Goal: Task Accomplishment & Management: Use online tool/utility

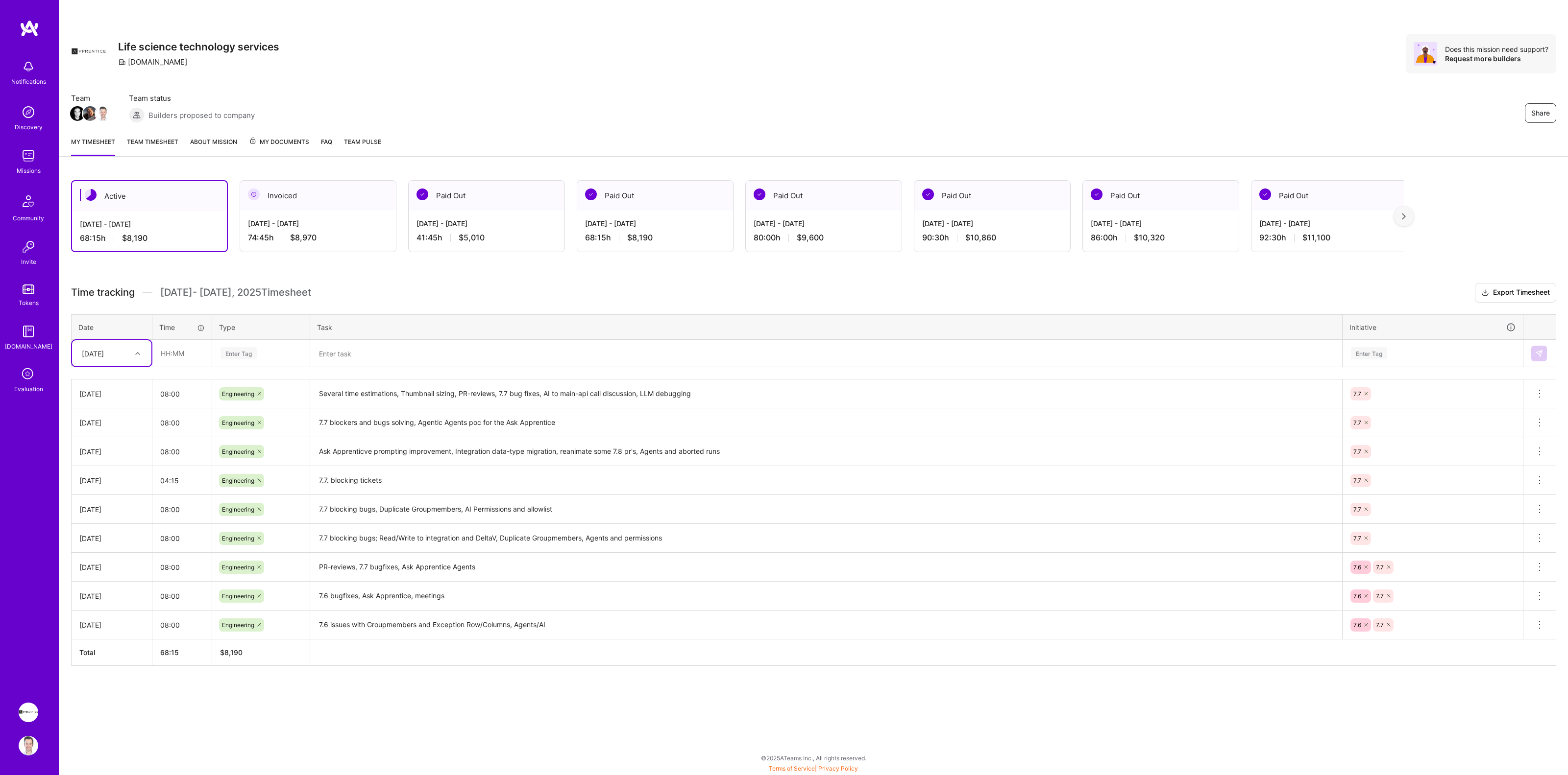
click at [20, 746] on img at bounding box center [29, 746] width 19 height 19
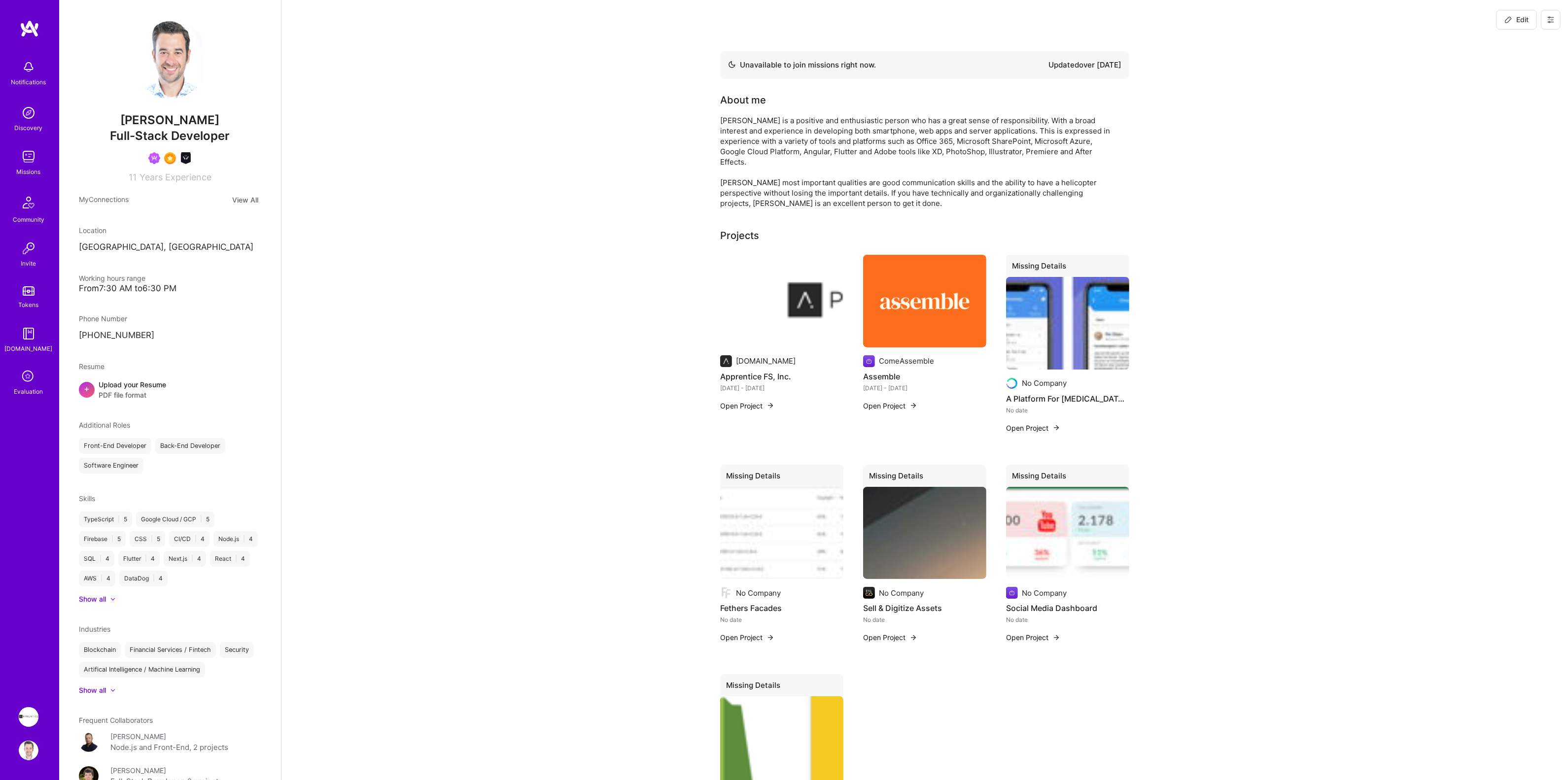
click at [26, 752] on img at bounding box center [29, 751] width 20 height 20
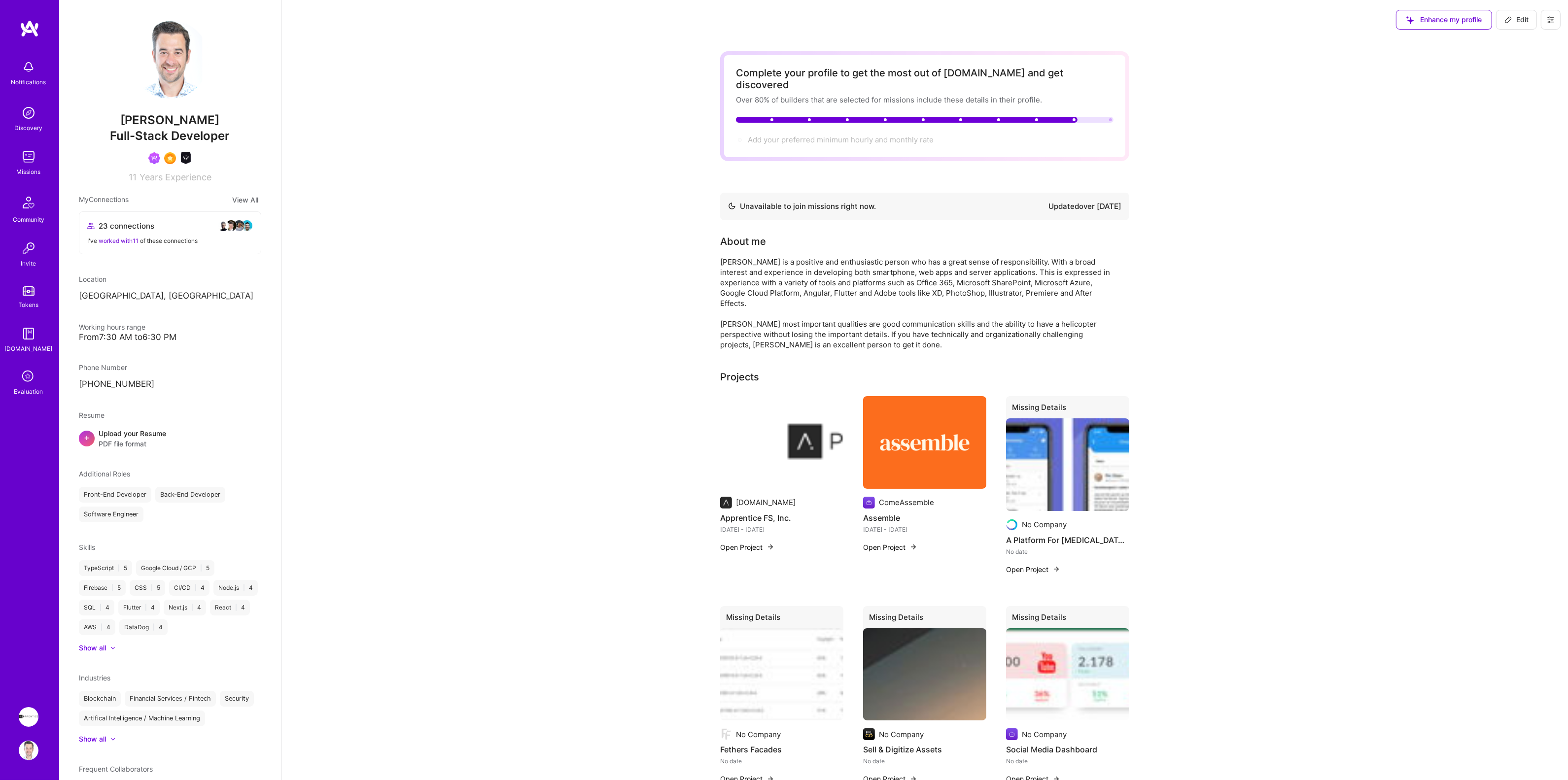
click at [27, 753] on img at bounding box center [29, 751] width 20 height 20
click at [28, 753] on img at bounding box center [29, 751] width 20 height 20
click at [1551, 16] on icon at bounding box center [1550, 20] width 8 height 8
click at [1534, 39] on button "Settings" at bounding box center [1523, 42] width 74 height 25
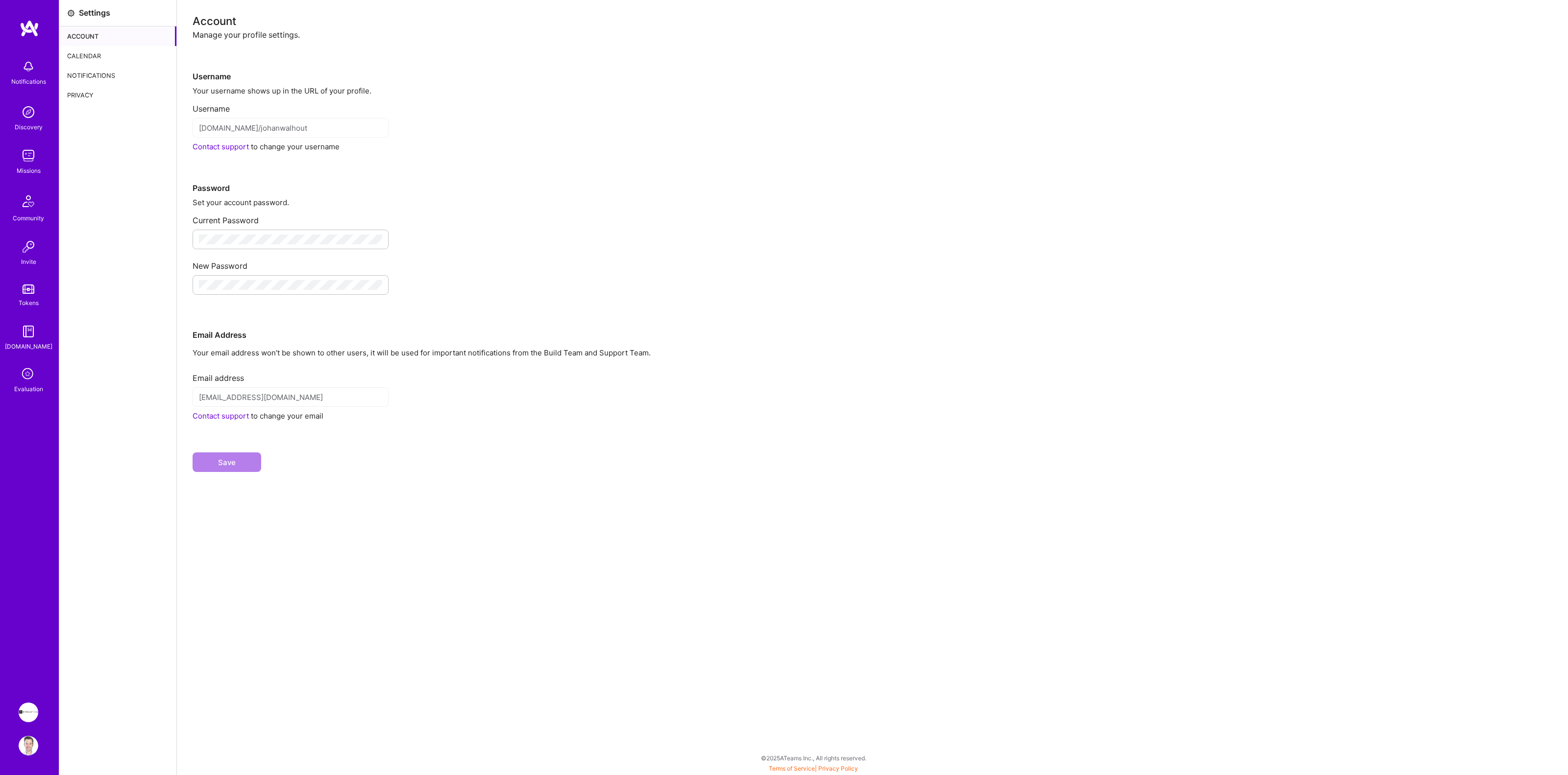
click at [89, 54] on div "Calendar" at bounding box center [117, 56] width 117 height 19
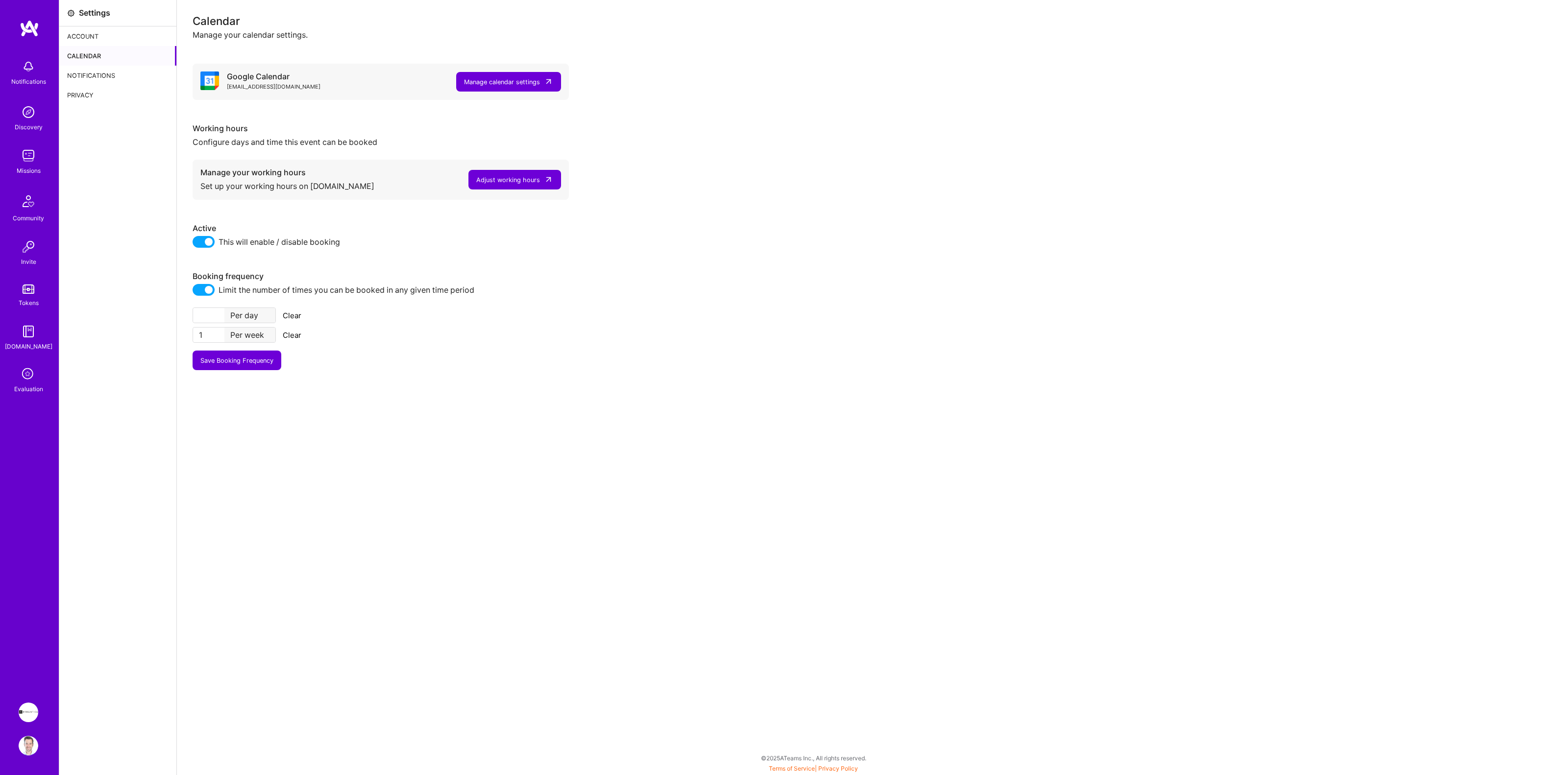
click at [482, 179] on div "Adjust working hours" at bounding box center [508, 179] width 64 height 10
click at [32, 712] on img at bounding box center [29, 712] width 19 height 19
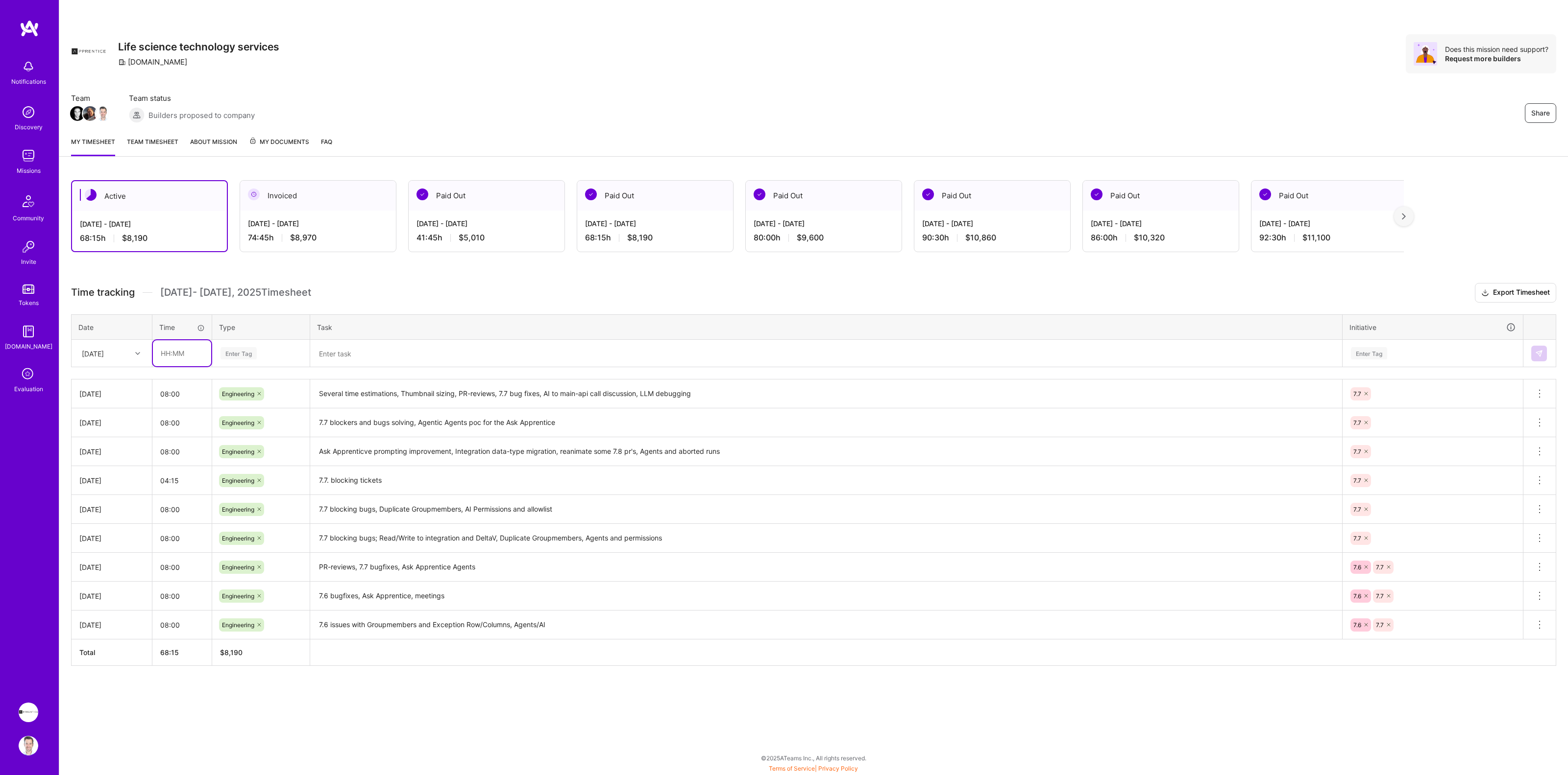
click at [172, 352] on input "text" at bounding box center [182, 353] width 58 height 26
type input "08:00"
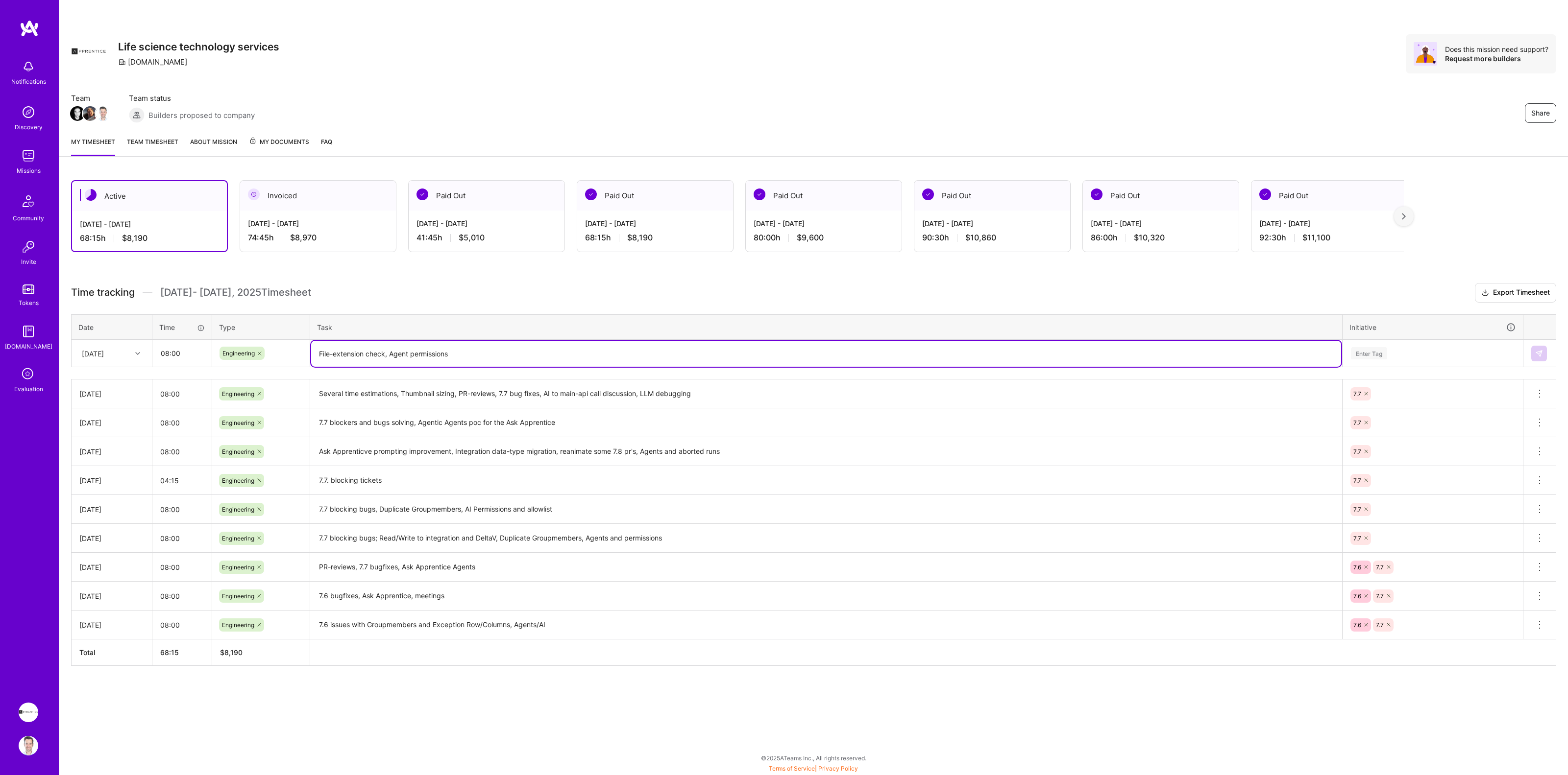
type textarea "File-extension check, Agent permissions"
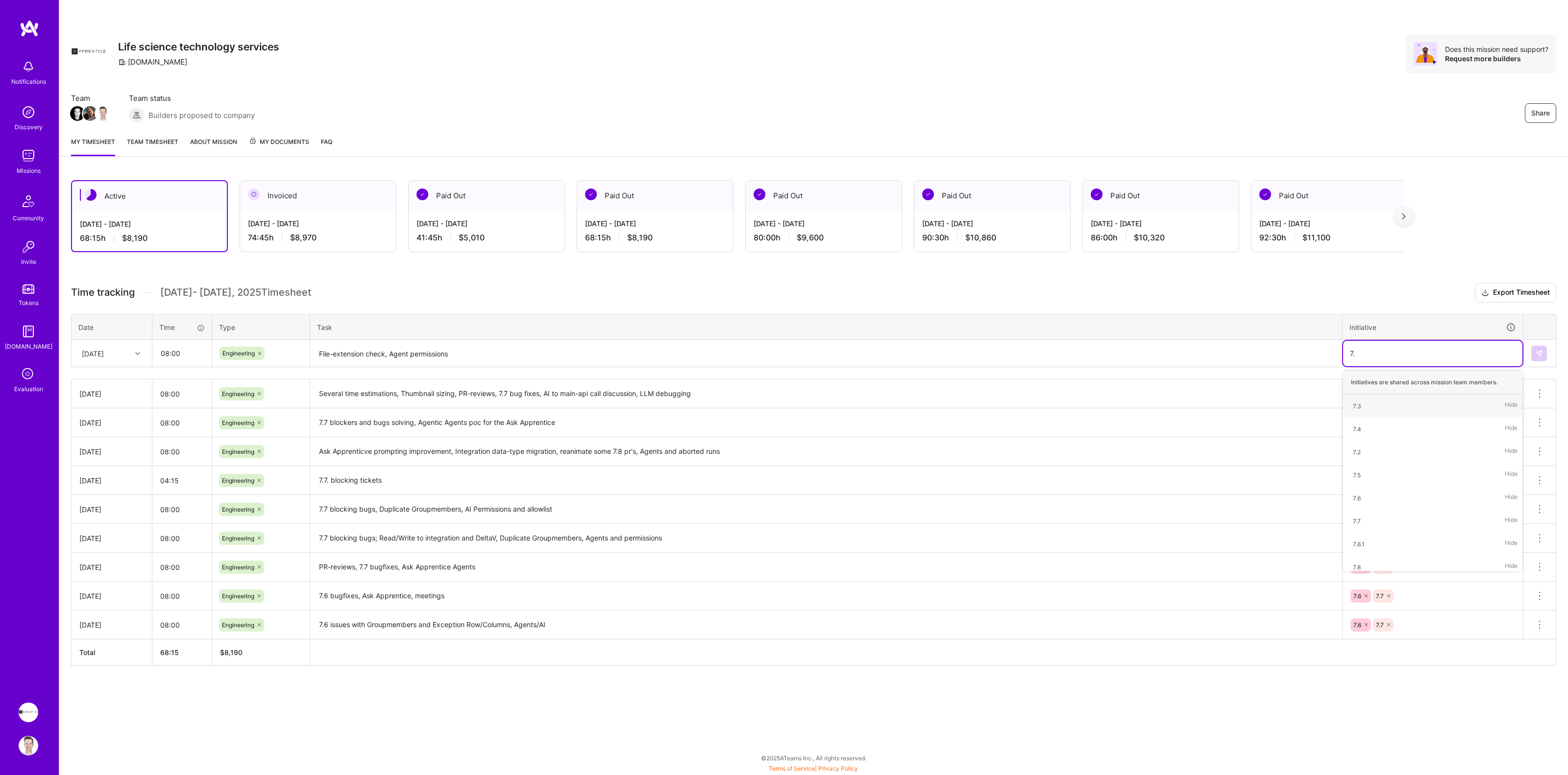
type input "7.7"
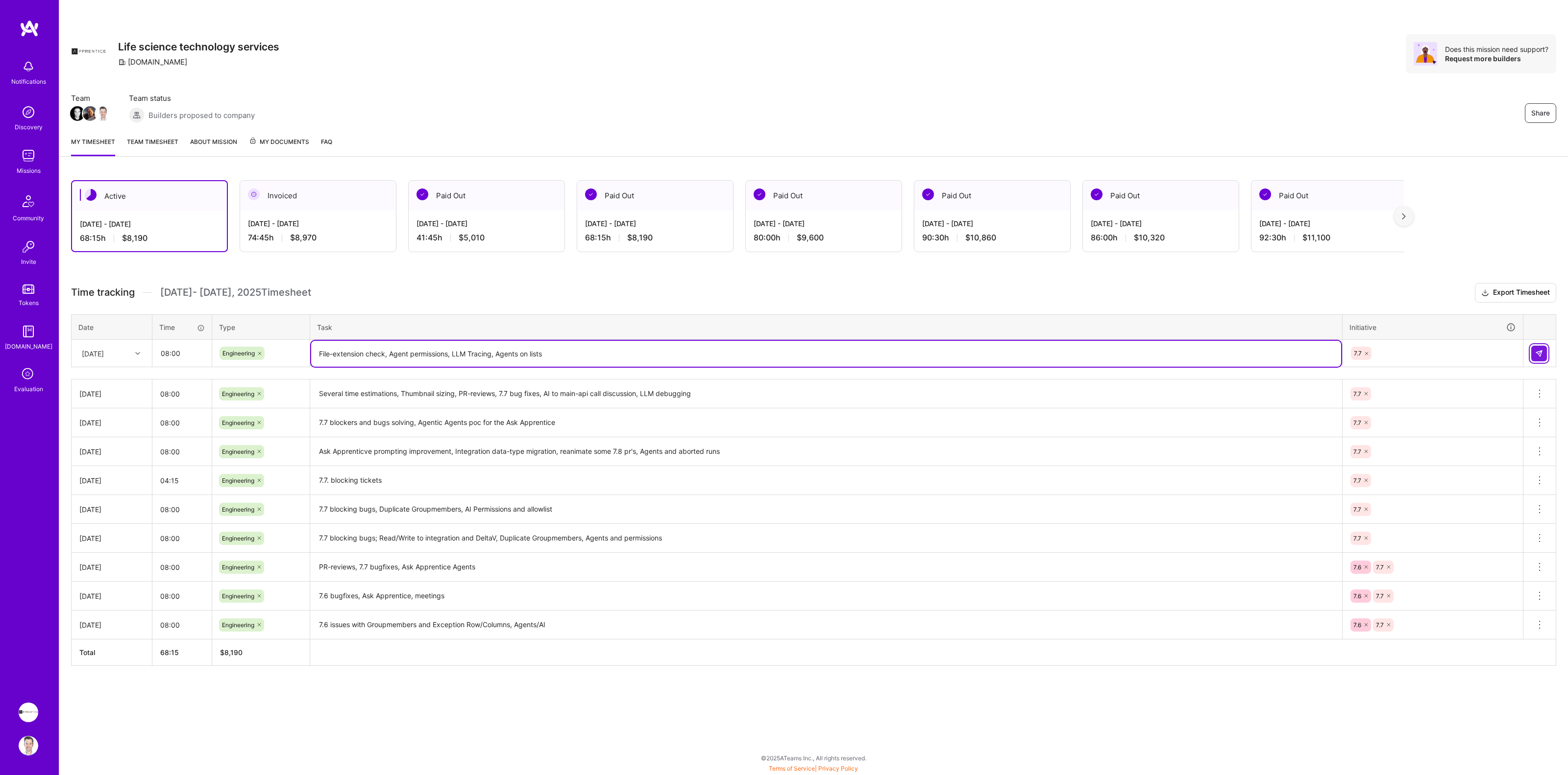
type textarea "File-extension check, Agent permissions, LLM Tracing, Agents on lists"
click at [1538, 350] on img at bounding box center [1539, 353] width 8 height 8
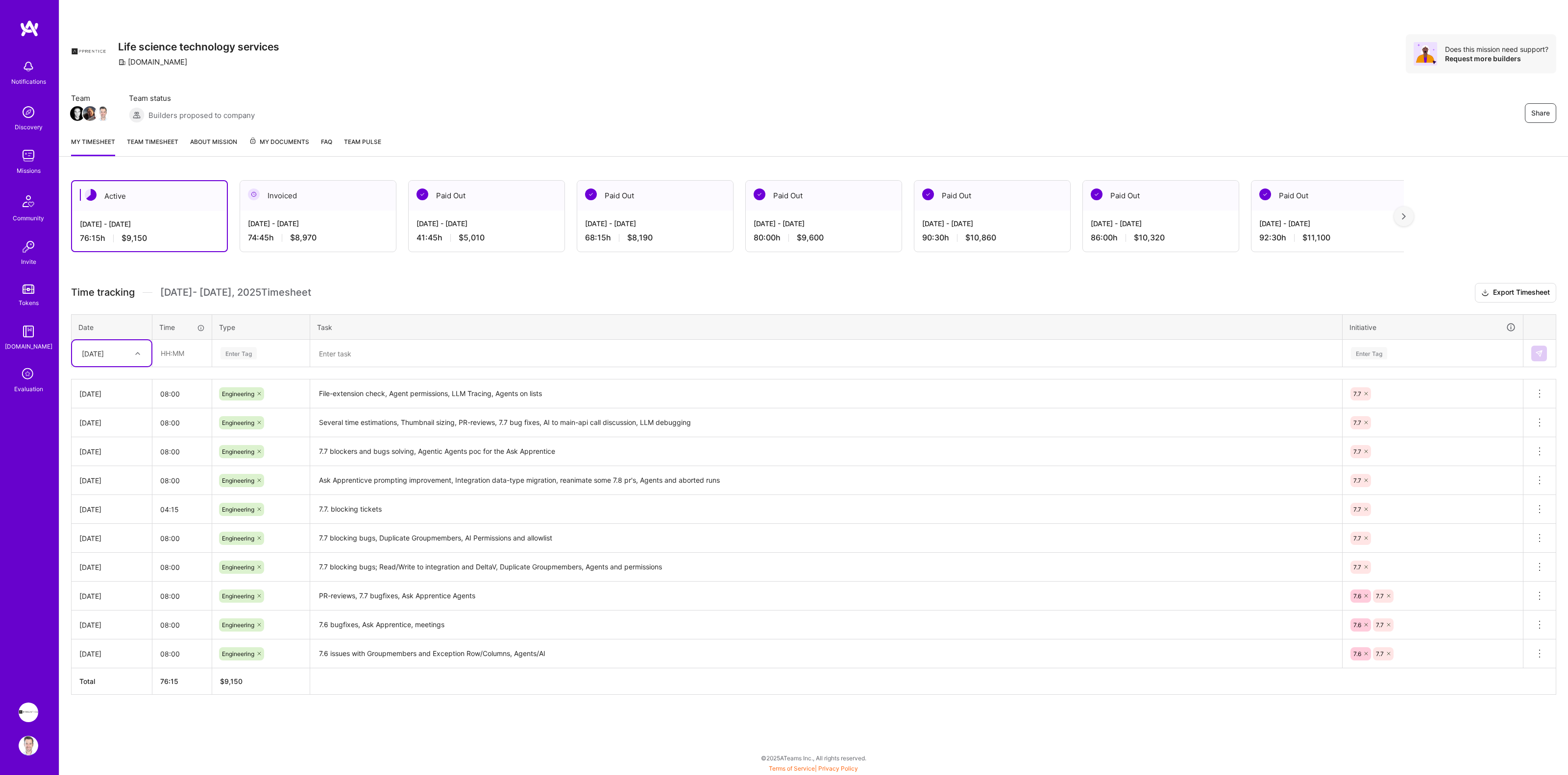
click at [564, 391] on textarea "File-extension check, Agent permissions, LLM Tracing, Agents on lists" at bounding box center [826, 394] width 1030 height 27
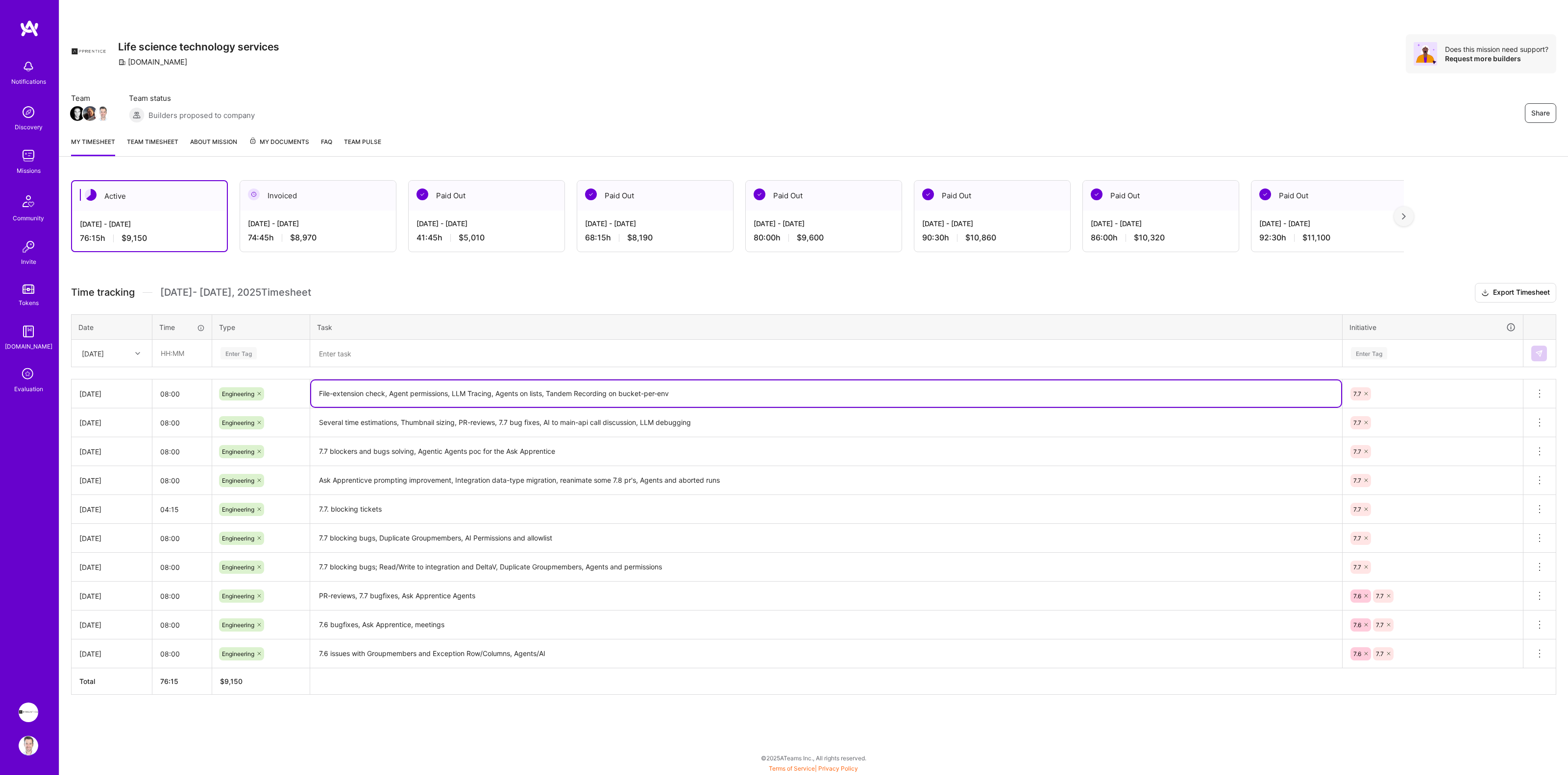
type textarea "File-extension check, Agent permissions, LLM Tracing, Agents on lists, Tandem R…"
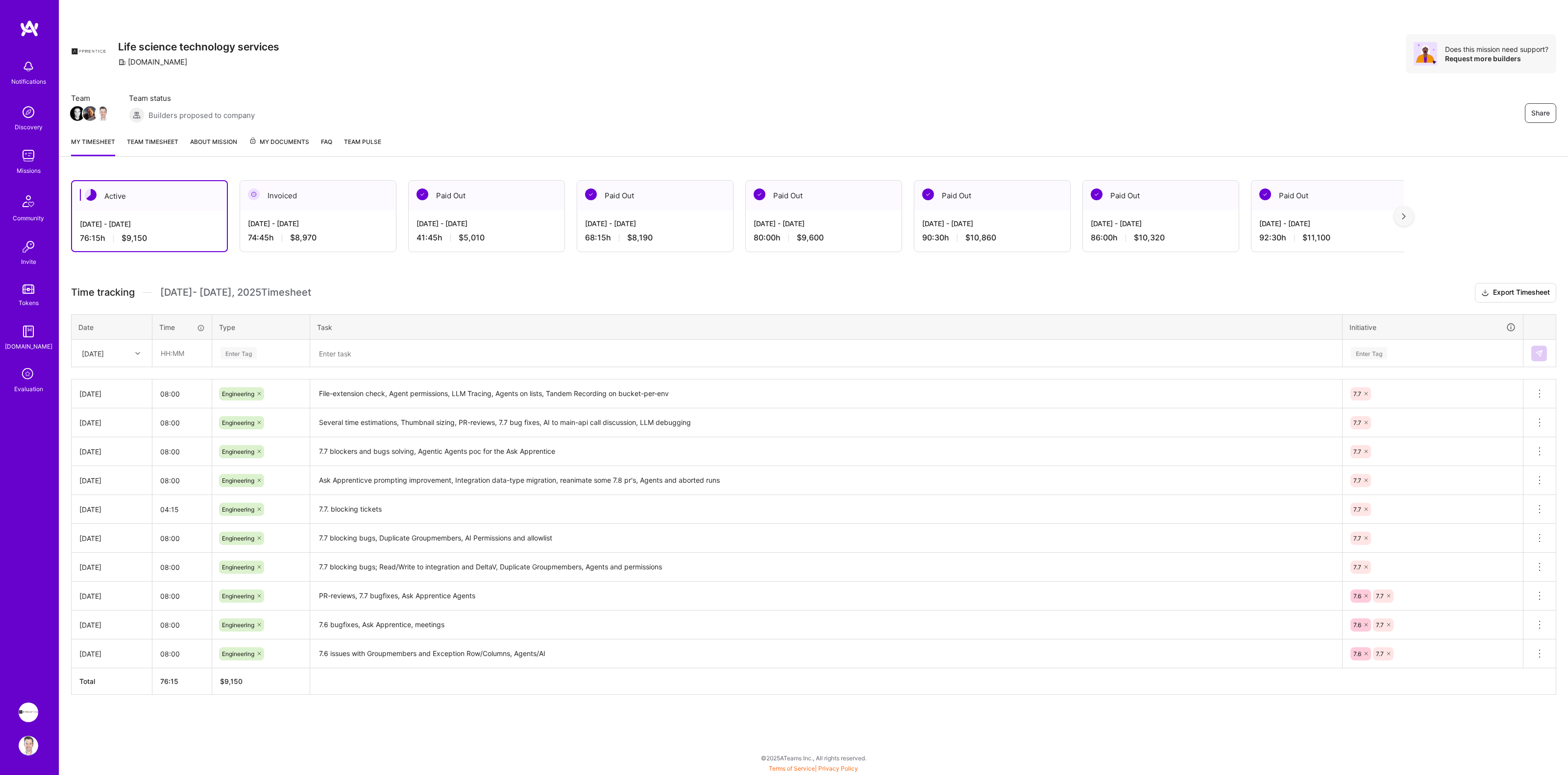
click at [586, 296] on h3 "Time tracking Sep 1 - Sep 15 , 2025 Timesheet Export Timesheet" at bounding box center [814, 293] width 1485 height 19
